Goal: Information Seeking & Learning: Learn about a topic

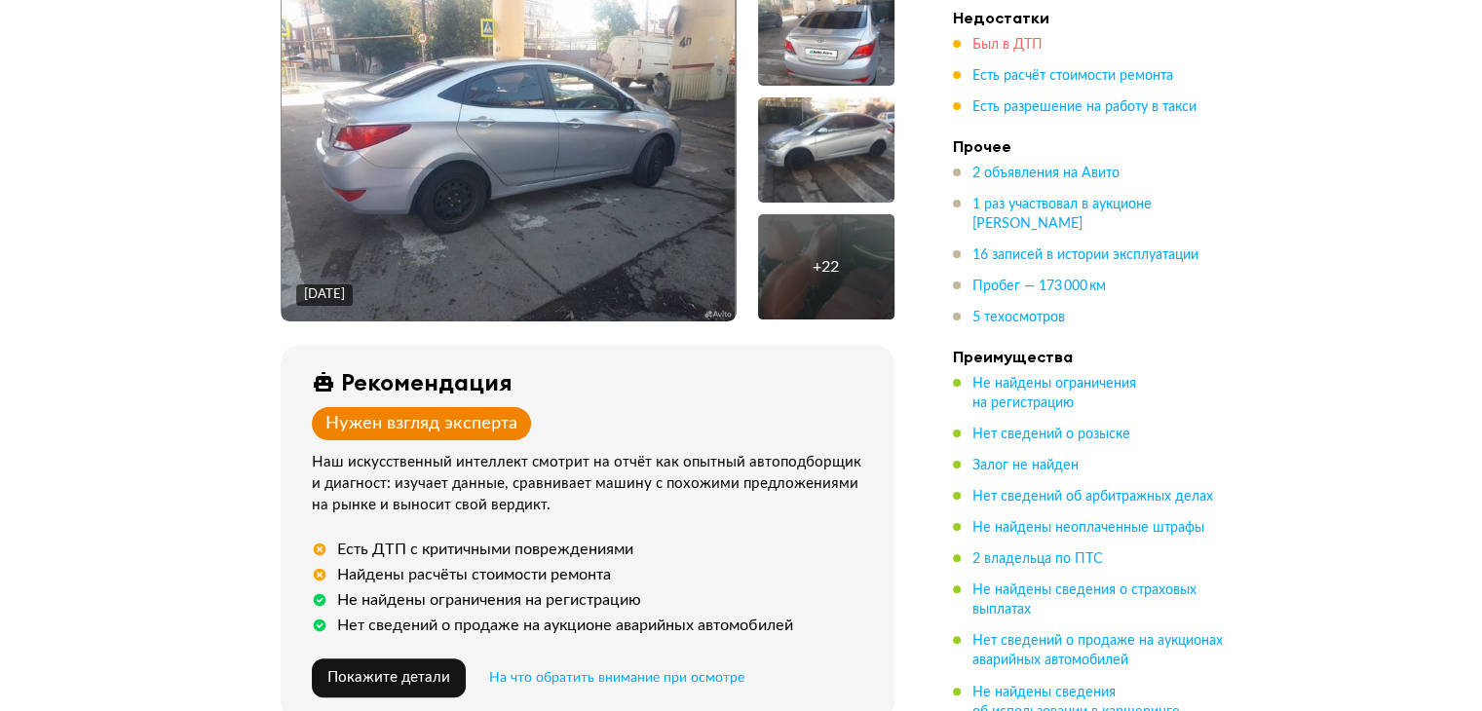
click at [994, 38] on span "Был в ДТП" at bounding box center [1007, 45] width 70 height 14
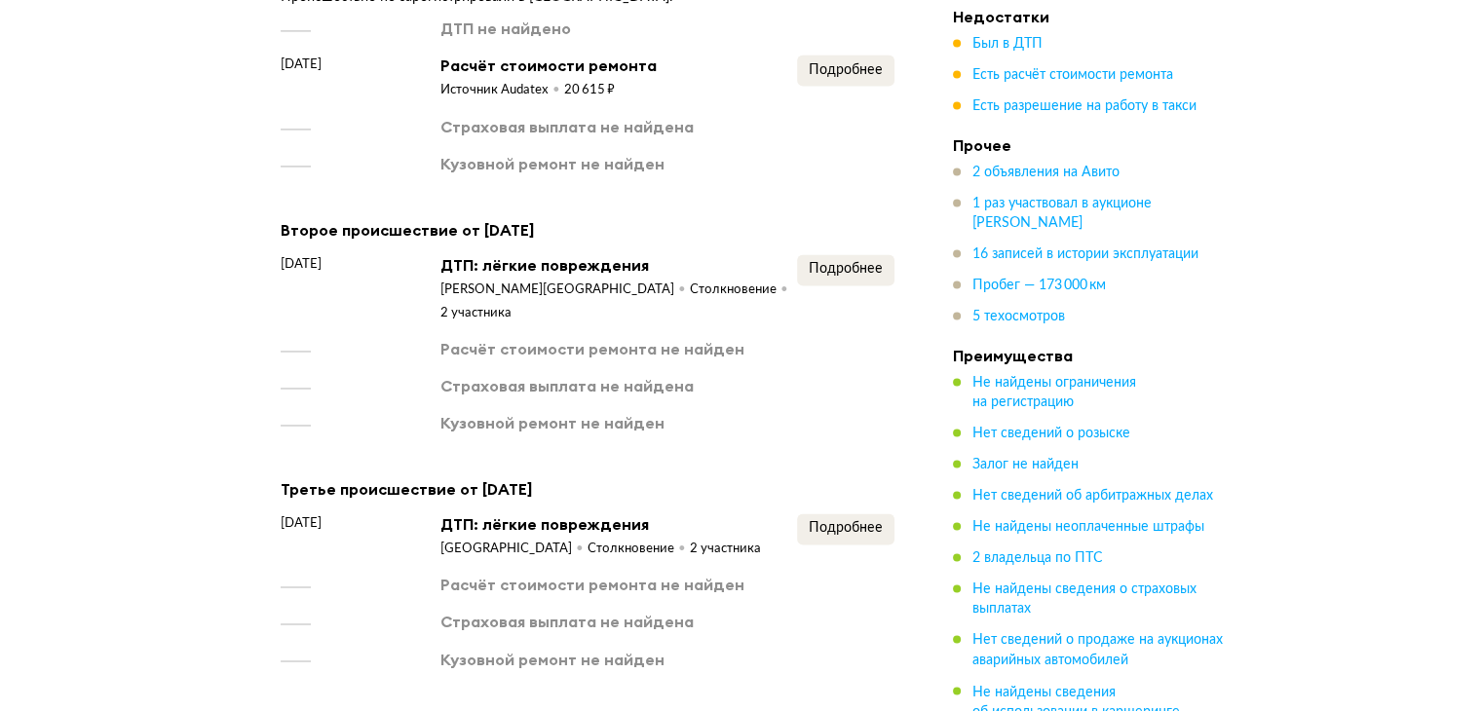
scroll to position [3172, 0]
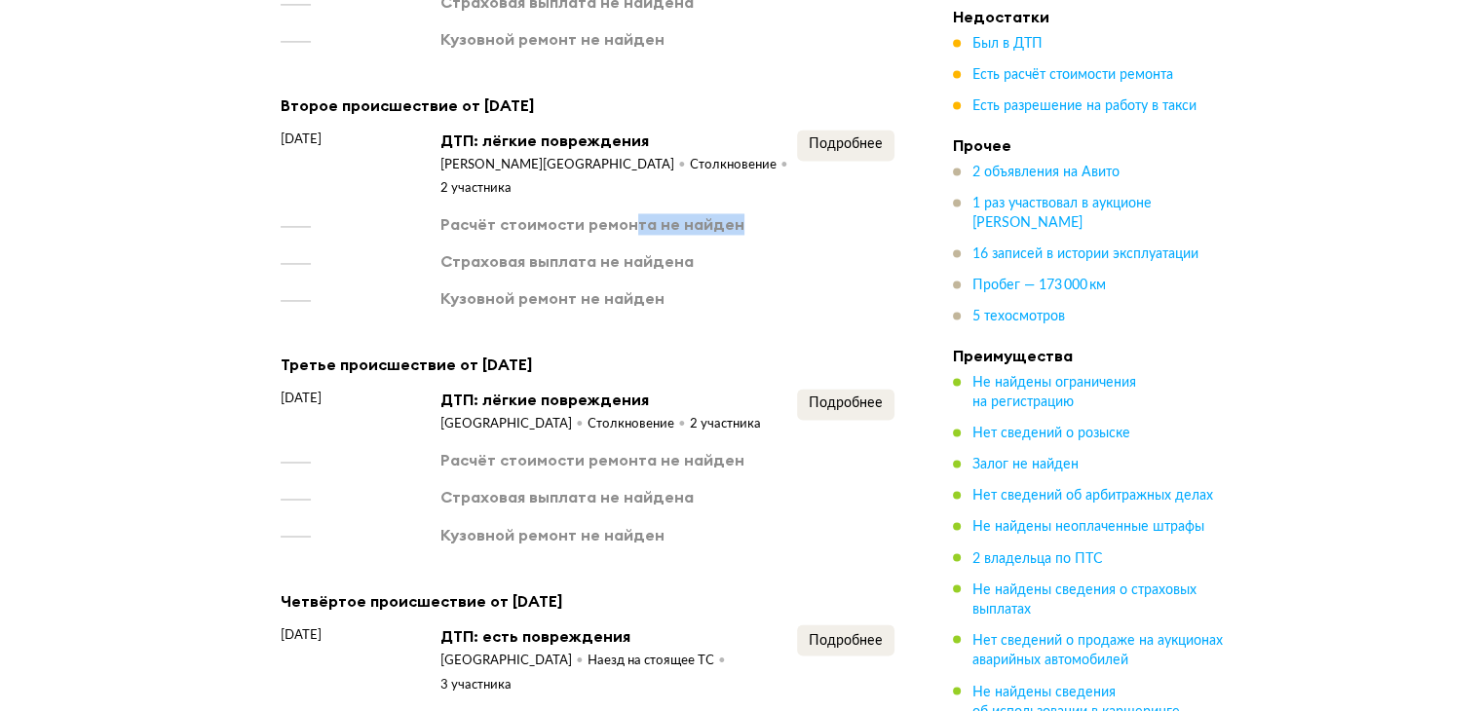
click at [740, 213] on div "Расчёт стоимости ремонта не найден" at bounding box center [588, 223] width 614 height 21
click at [873, 137] on span "Подробнее" at bounding box center [846, 144] width 74 height 14
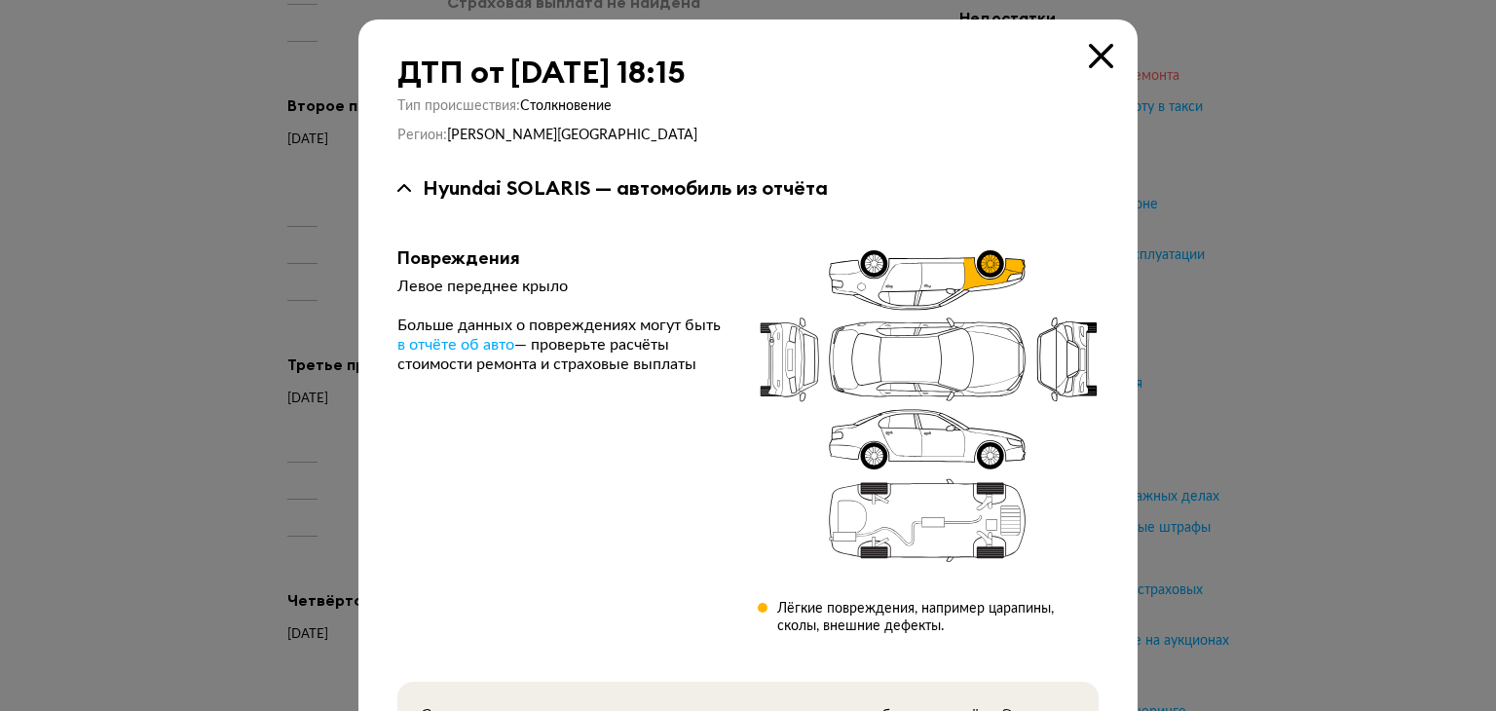
drag, startPoint x: 1087, startPoint y: 66, endPoint x: 1073, endPoint y: 71, distance: 15.4
click at [1089, 66] on icon at bounding box center [1101, 56] width 24 height 24
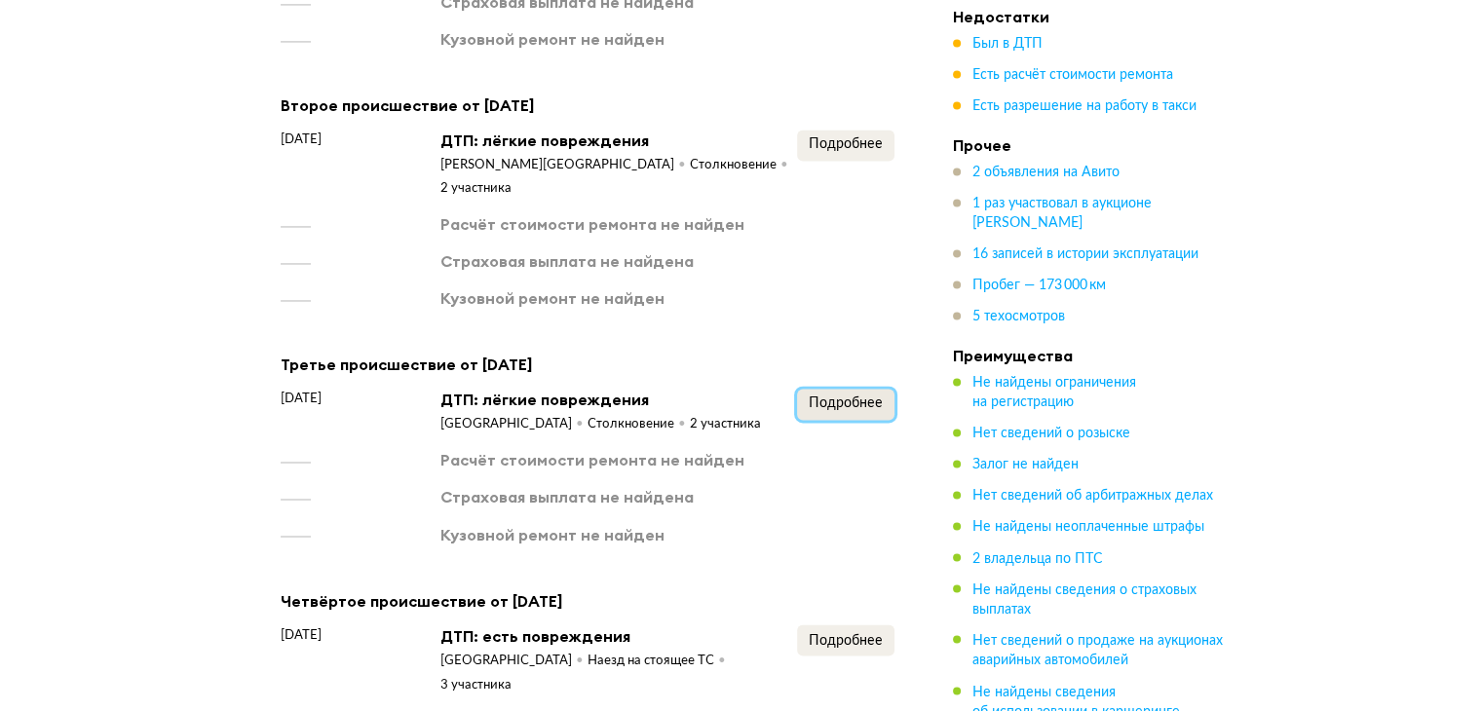
click at [827, 396] on span "Подробнее" at bounding box center [846, 403] width 74 height 14
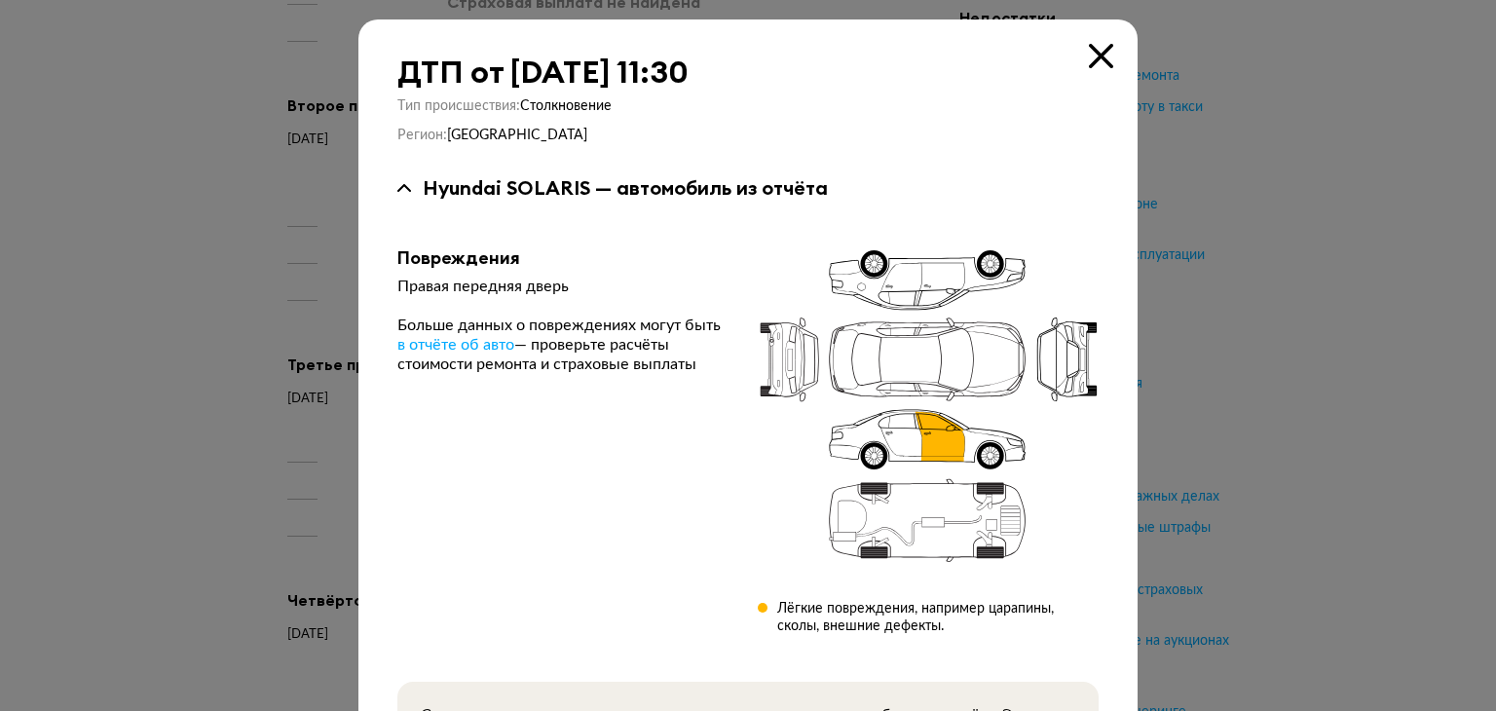
click at [1089, 54] on icon at bounding box center [1101, 56] width 24 height 24
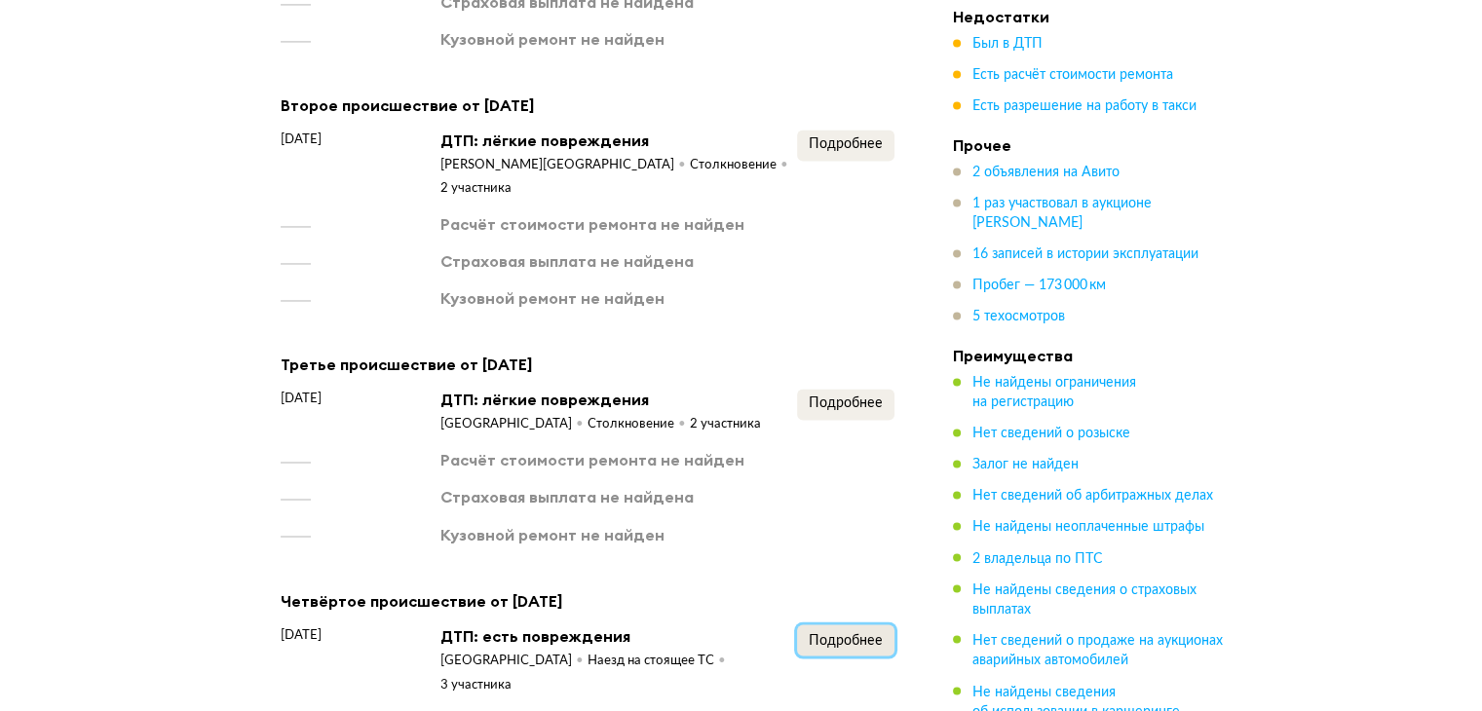
click at [834, 624] on button "Подробнее" at bounding box center [845, 639] width 97 height 31
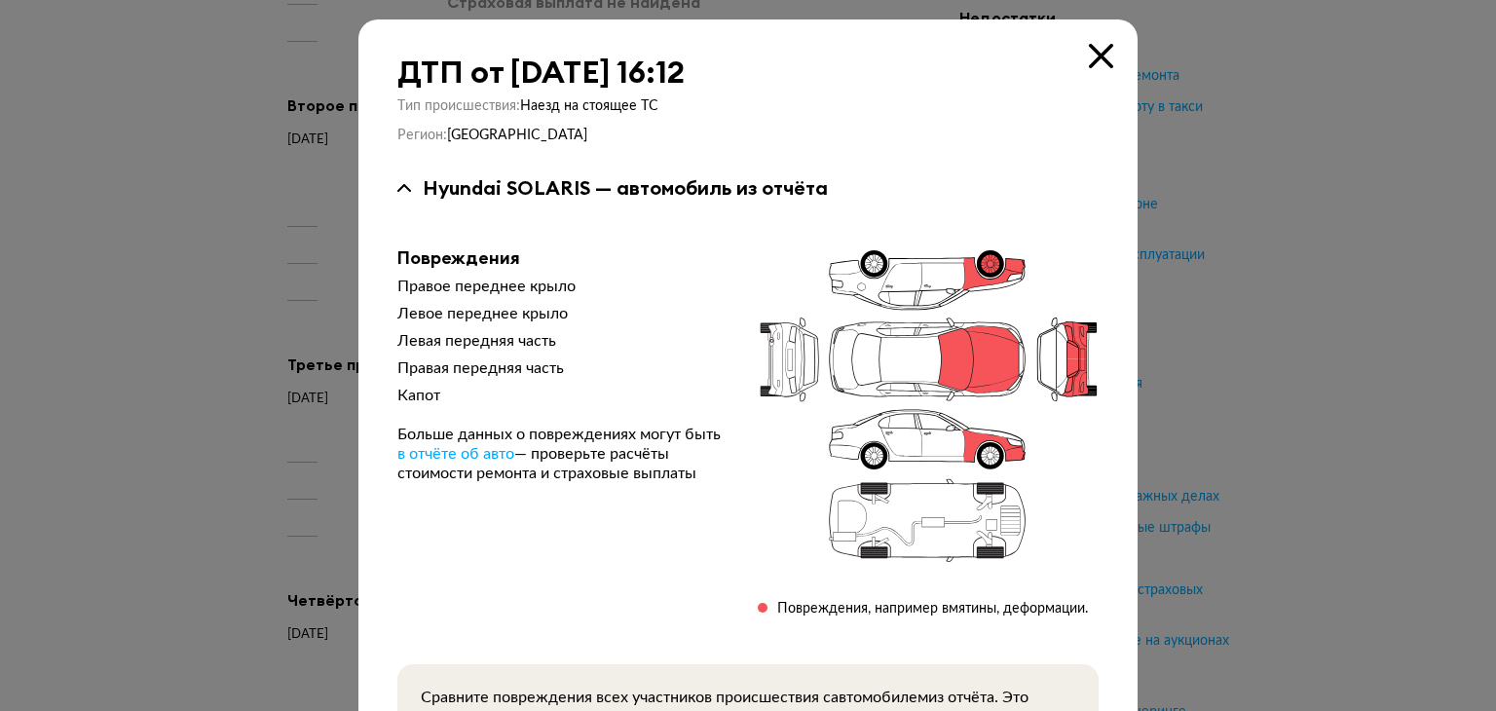
drag, startPoint x: 834, startPoint y: 573, endPoint x: 689, endPoint y: 414, distance: 215.1
click at [689, 414] on div "Правое переднее крыло Левое переднее крыло Левая передняя часть Правая передняя…" at bounding box center [561, 380] width 329 height 207
click at [1093, 57] on icon at bounding box center [1101, 56] width 24 height 24
